Goal: Task Accomplishment & Management: Complete application form

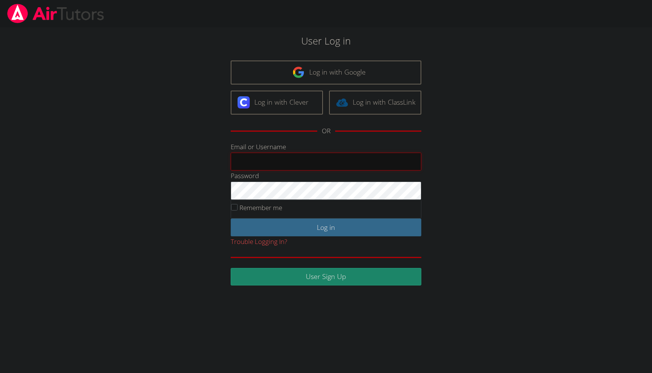
type input "[EMAIL_ADDRESS][DOMAIN_NAME]"
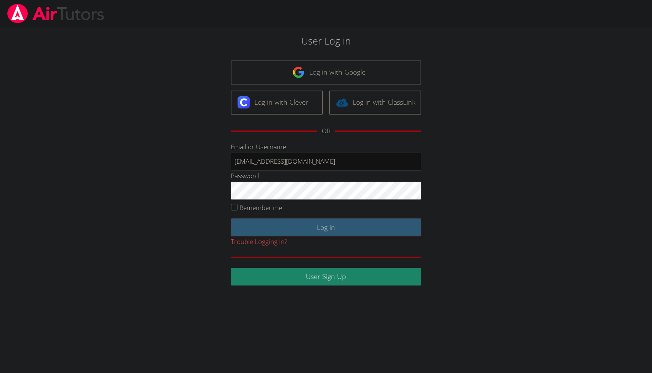
click at [284, 227] on input "Log in" at bounding box center [326, 228] width 191 height 18
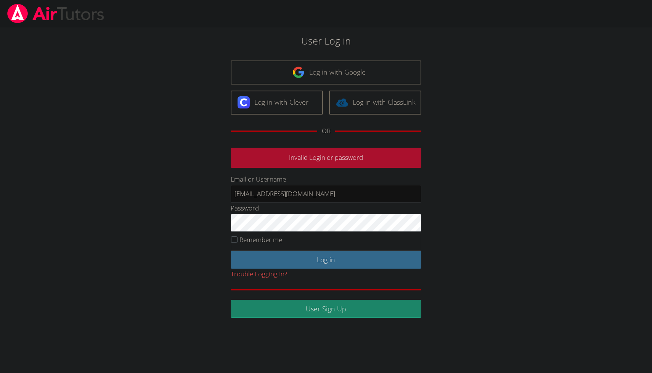
click at [171, 220] on div "User Log in Log in with Google Log in with Clever Log in with ClassLink OR Inva…" at bounding box center [326, 176] width 352 height 285
click at [324, 194] on input "[EMAIL_ADDRESS][DOMAIN_NAME]" at bounding box center [326, 194] width 191 height 18
click at [188, 172] on div "User Log in Log in with Google Log in with Clever Log in with ClassLink OR Inva…" at bounding box center [326, 176] width 352 height 285
click at [271, 194] on input "Email or Username" at bounding box center [326, 194] width 191 height 18
type input "[EMAIL_ADDRESS][DOMAIN_NAME]"
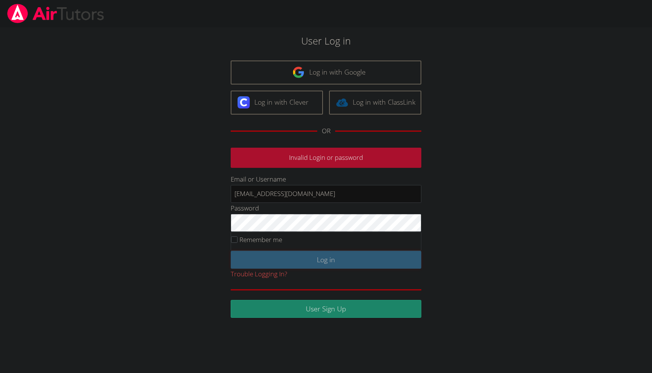
click at [278, 264] on input "Log in" at bounding box center [326, 260] width 191 height 18
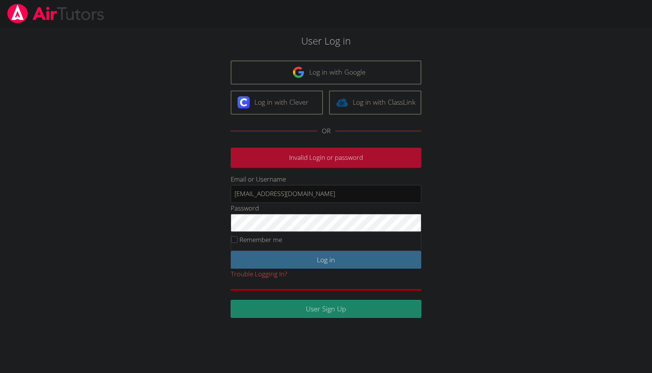
click at [194, 218] on div "User Log in Log in with Google Log in with Clever Log in with ClassLink OR Inva…" at bounding box center [326, 176] width 352 height 285
click at [252, 159] on p "Invalid Login or password" at bounding box center [326, 158] width 191 height 20
click at [280, 194] on input "eokuneva@example.org" at bounding box center [326, 194] width 191 height 18
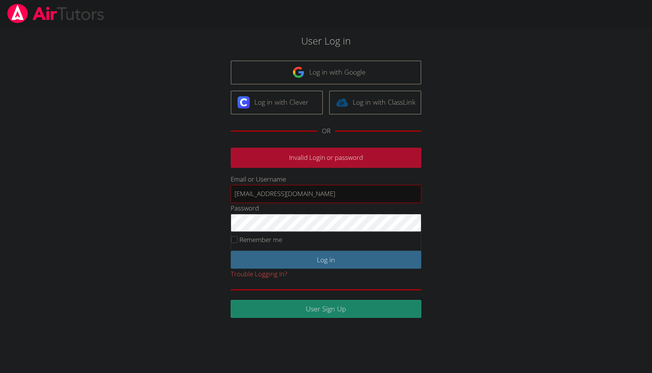
paste input "tfriesen"
type input "[EMAIL_ADDRESS][DOMAIN_NAME]"
click at [205, 256] on div "User Log in Log in with Google Log in with Clever Log in with ClassLink OR Inva…" at bounding box center [326, 176] width 352 height 285
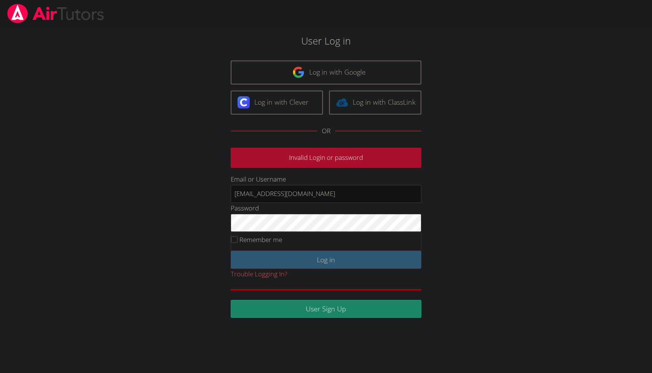
click at [249, 260] on input "Log in" at bounding box center [326, 260] width 191 height 18
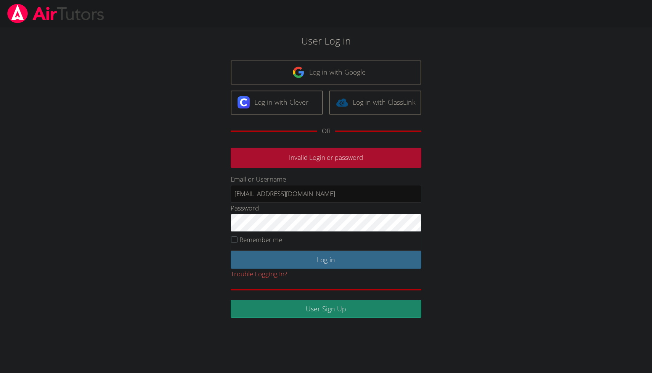
click at [196, 240] on div "User Log in Log in with Google Log in with Clever Log in with ClassLink OR Inva…" at bounding box center [326, 176] width 352 height 285
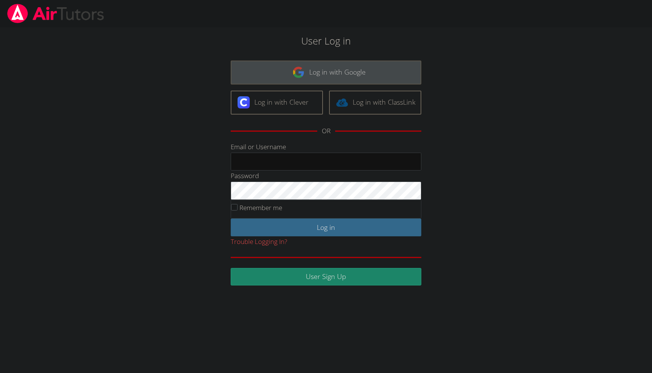
click at [321, 80] on link "Log in with Google" at bounding box center [326, 73] width 191 height 24
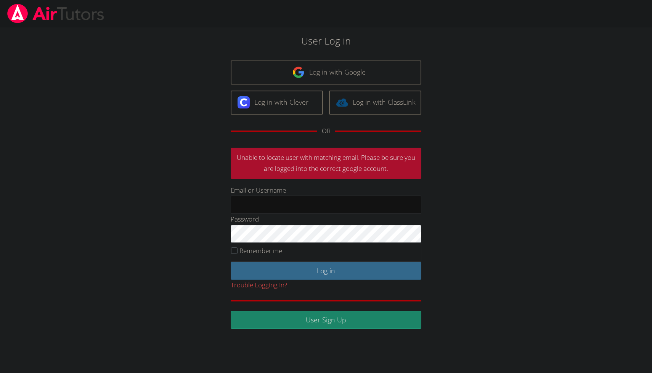
click at [470, 156] on div "User Log in Log in with Google Log in with Clever Log in with ClassLink OR Unab…" at bounding box center [326, 182] width 352 height 296
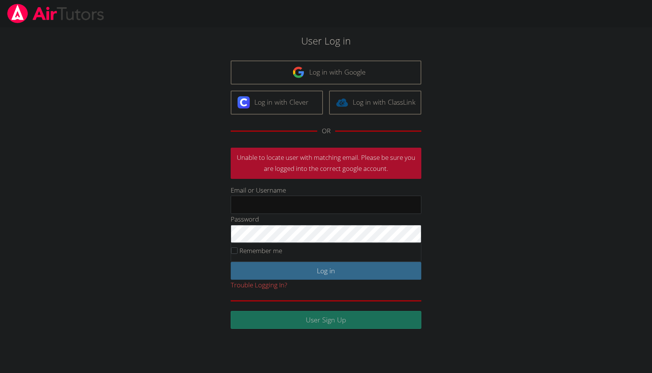
click at [337, 318] on link "User Sign Up" at bounding box center [326, 320] width 191 height 18
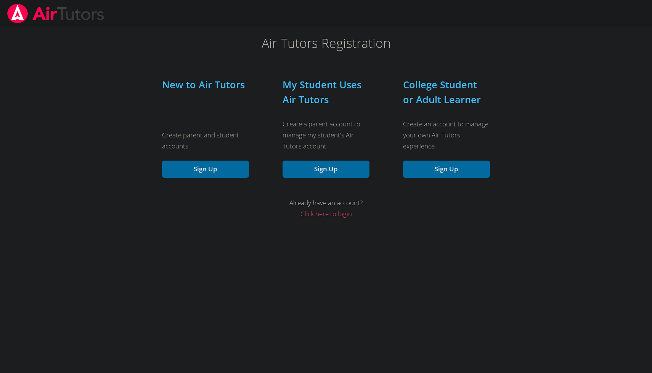
click at [582, 242] on body "Air Tutors Registration New to Air Tutors Create parent and student accounts Si…" at bounding box center [326, 186] width 652 height 373
click at [447, 170] on button "Sign Up" at bounding box center [446, 169] width 87 height 17
